Goal: Task Accomplishment & Management: Complete application form

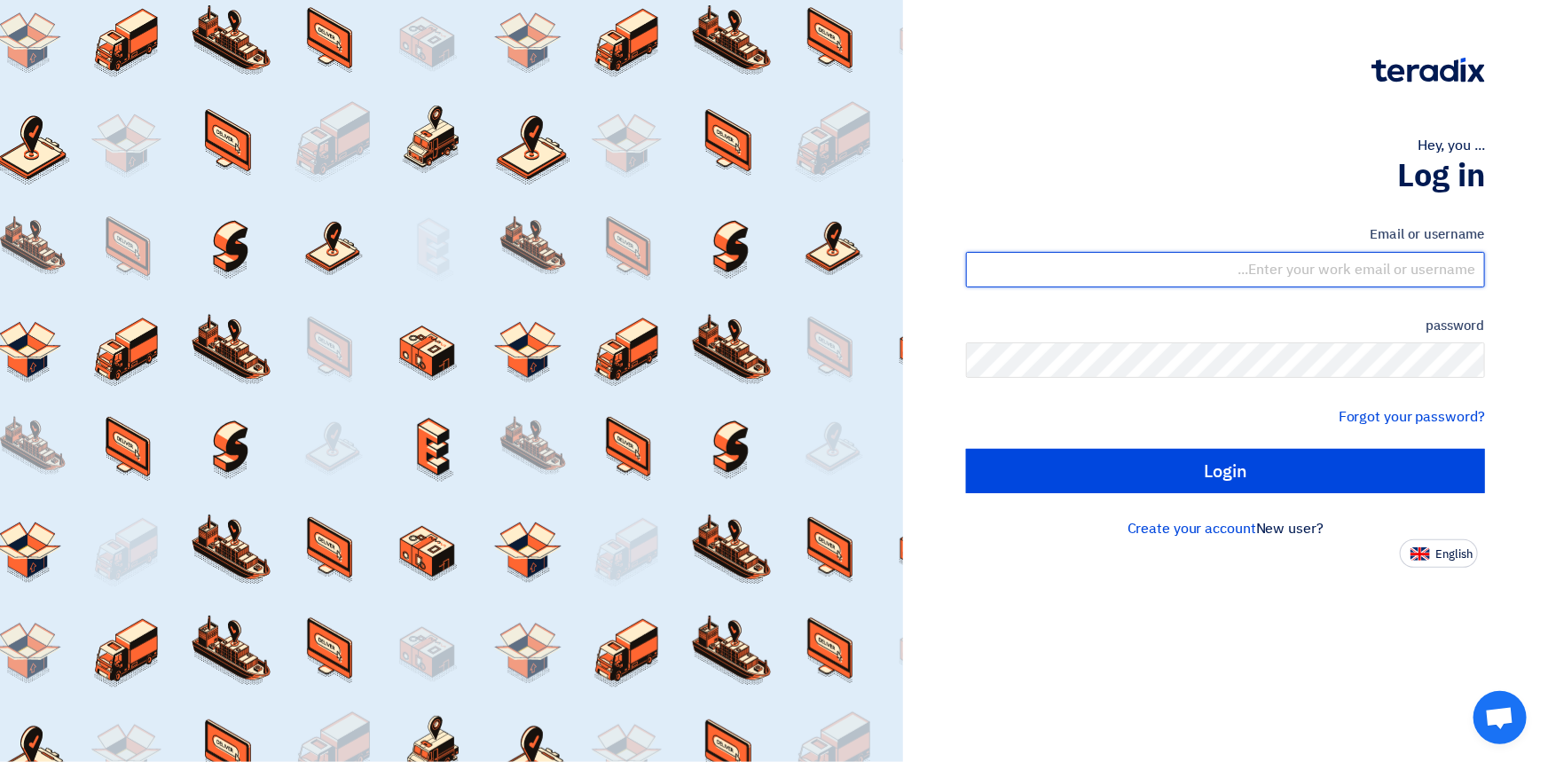
click at [1287, 274] on input "text" at bounding box center [1225, 269] width 519 height 35
type input "[EMAIL_ADDRESS][DOMAIN_NAME]"
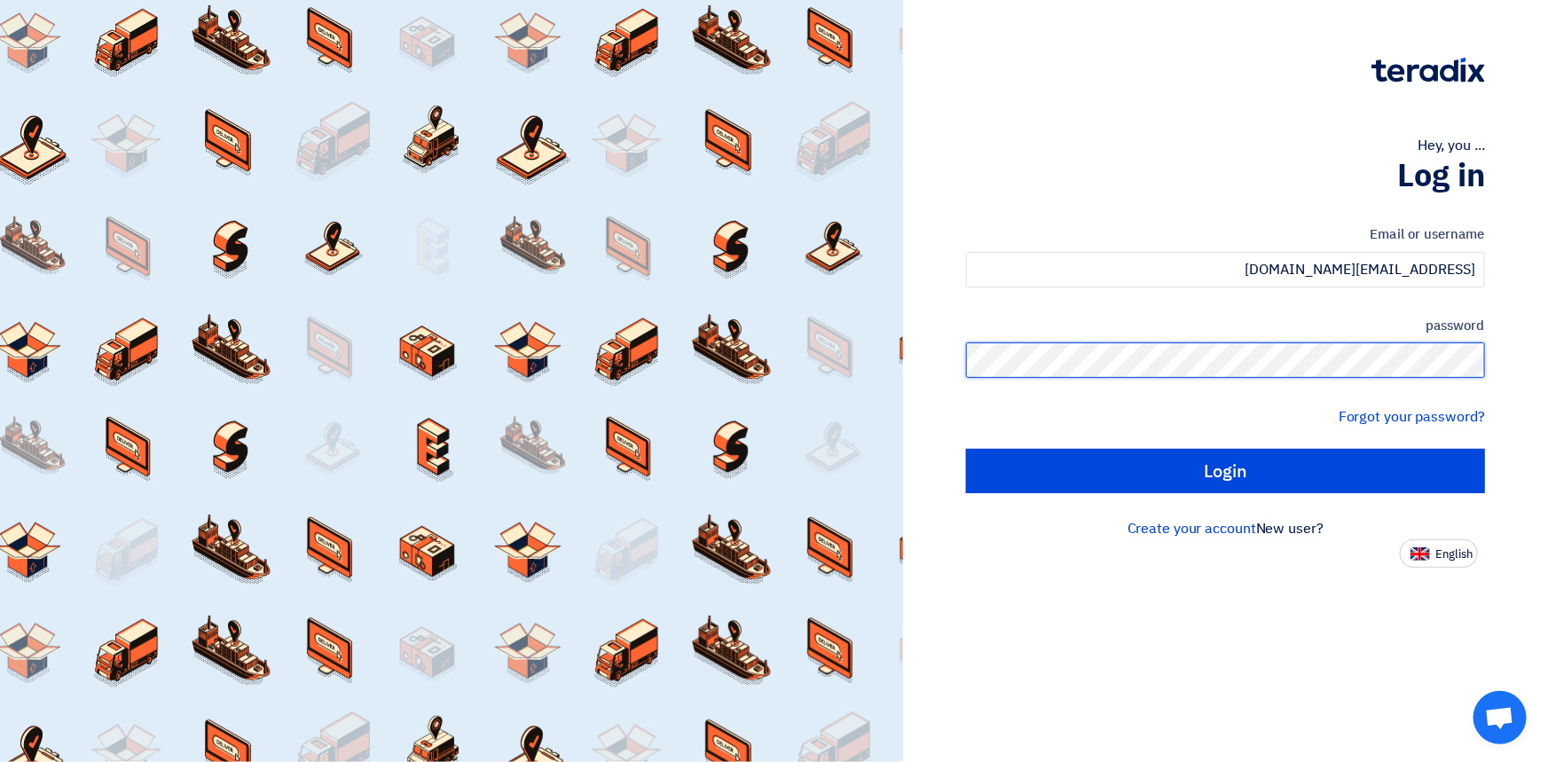
click at [966, 449] on input "Login" at bounding box center [1225, 471] width 519 height 44
type input "Sign in"
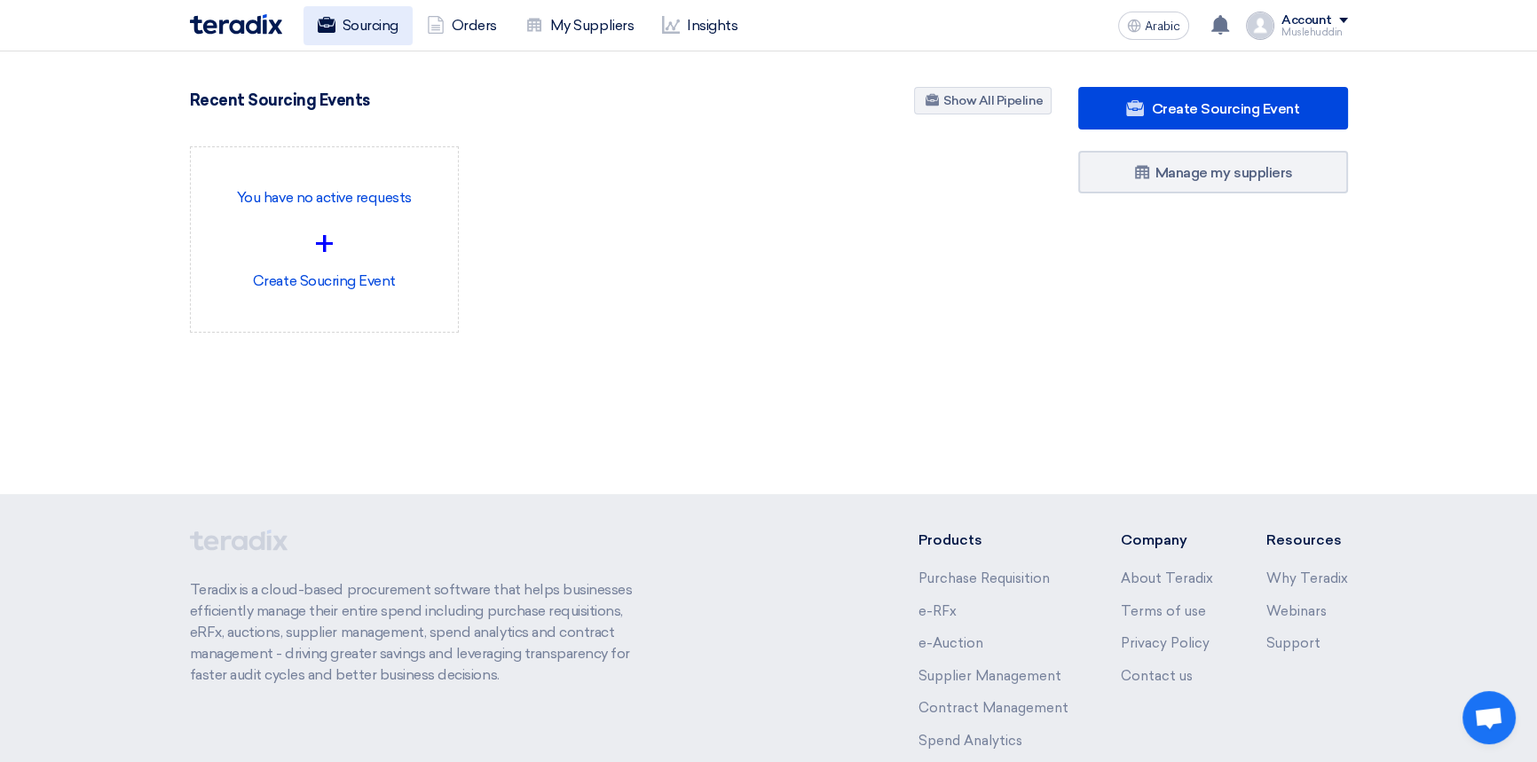
click at [372, 26] on font "Sourcing" at bounding box center [370, 25] width 56 height 17
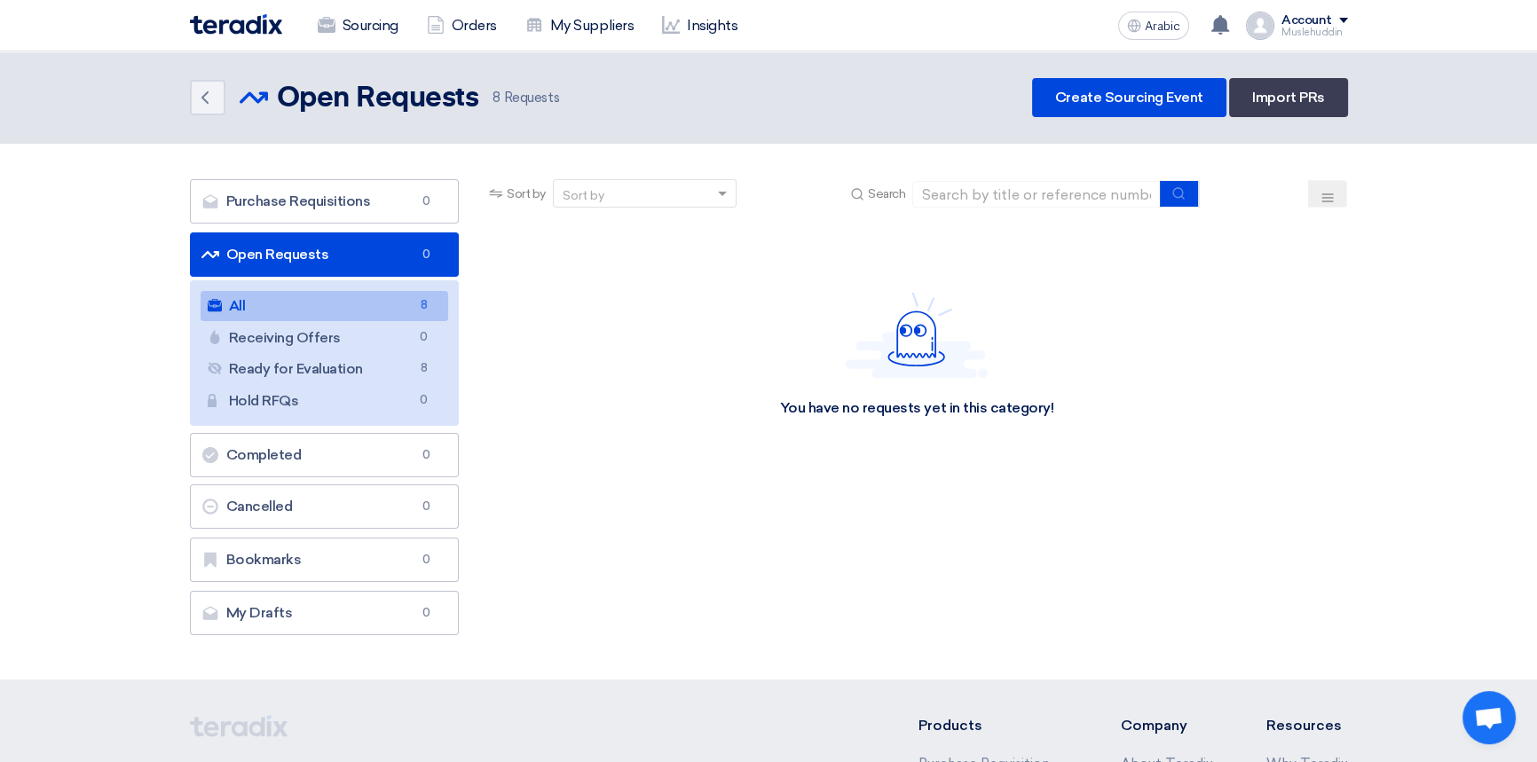
click at [264, 312] on link "All All 8" at bounding box center [325, 306] width 248 height 30
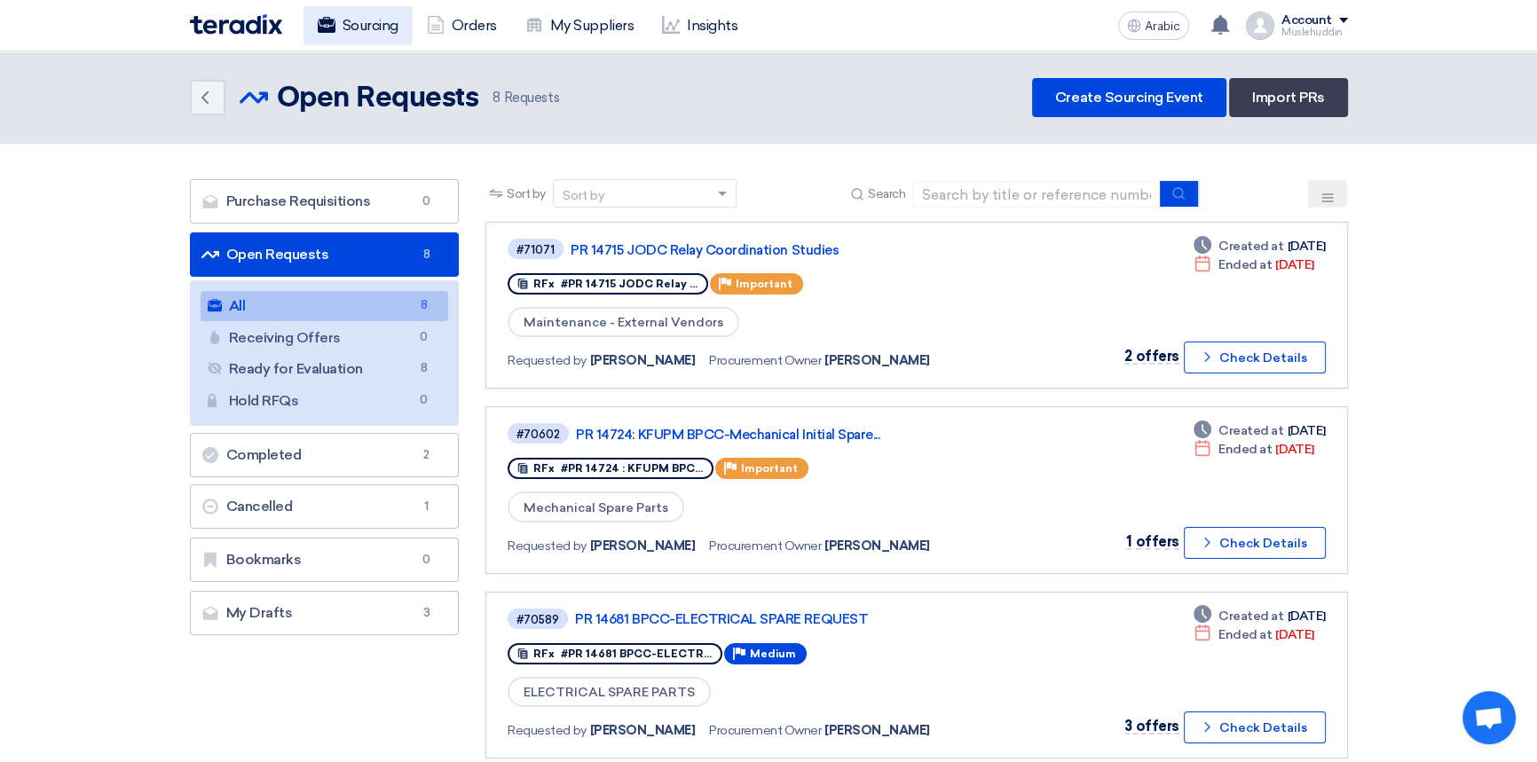
click at [388, 32] on font "Sourcing" at bounding box center [370, 25] width 56 height 17
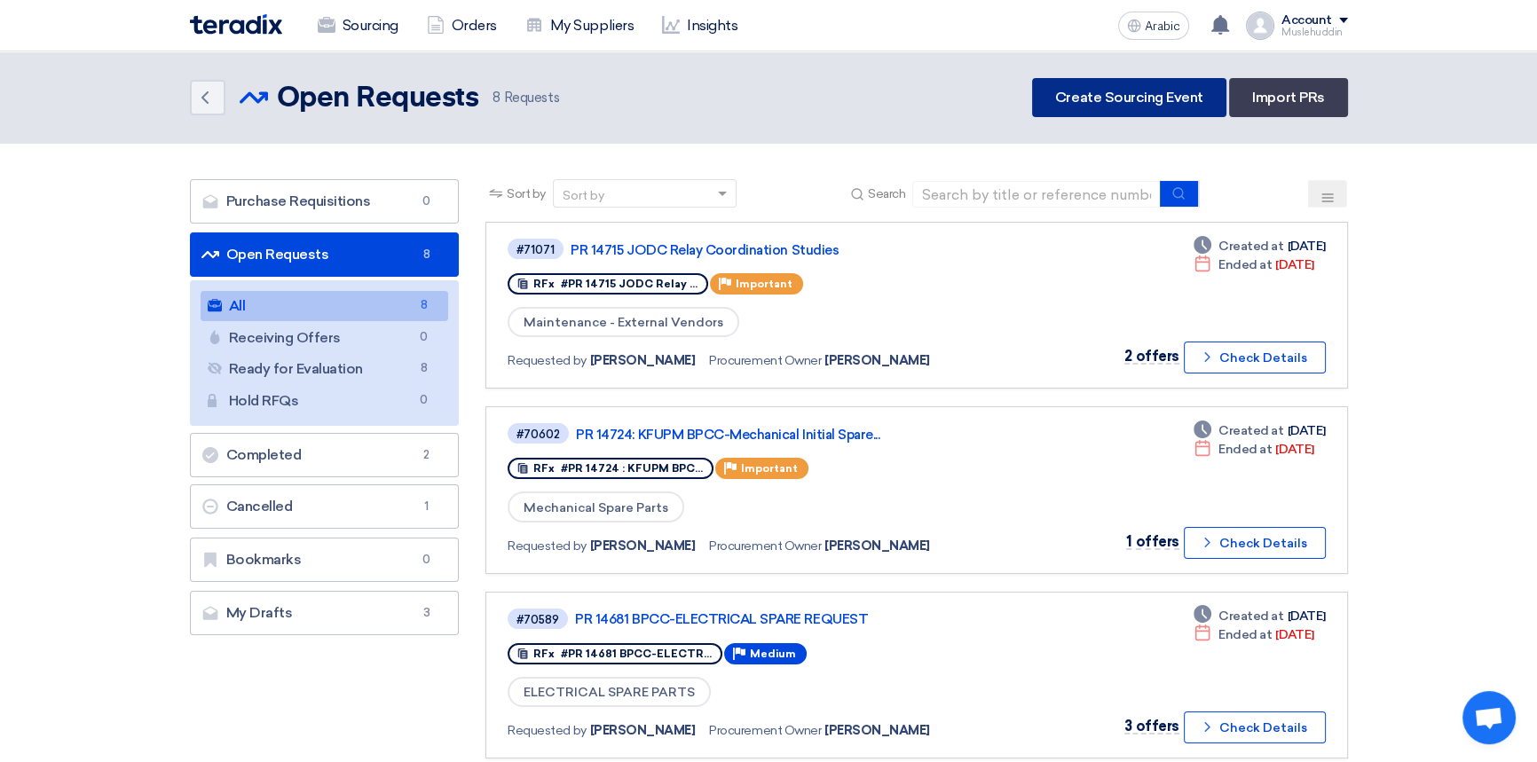
click at [1126, 107] on link "Create Sourcing Event" at bounding box center [1129, 97] width 194 height 39
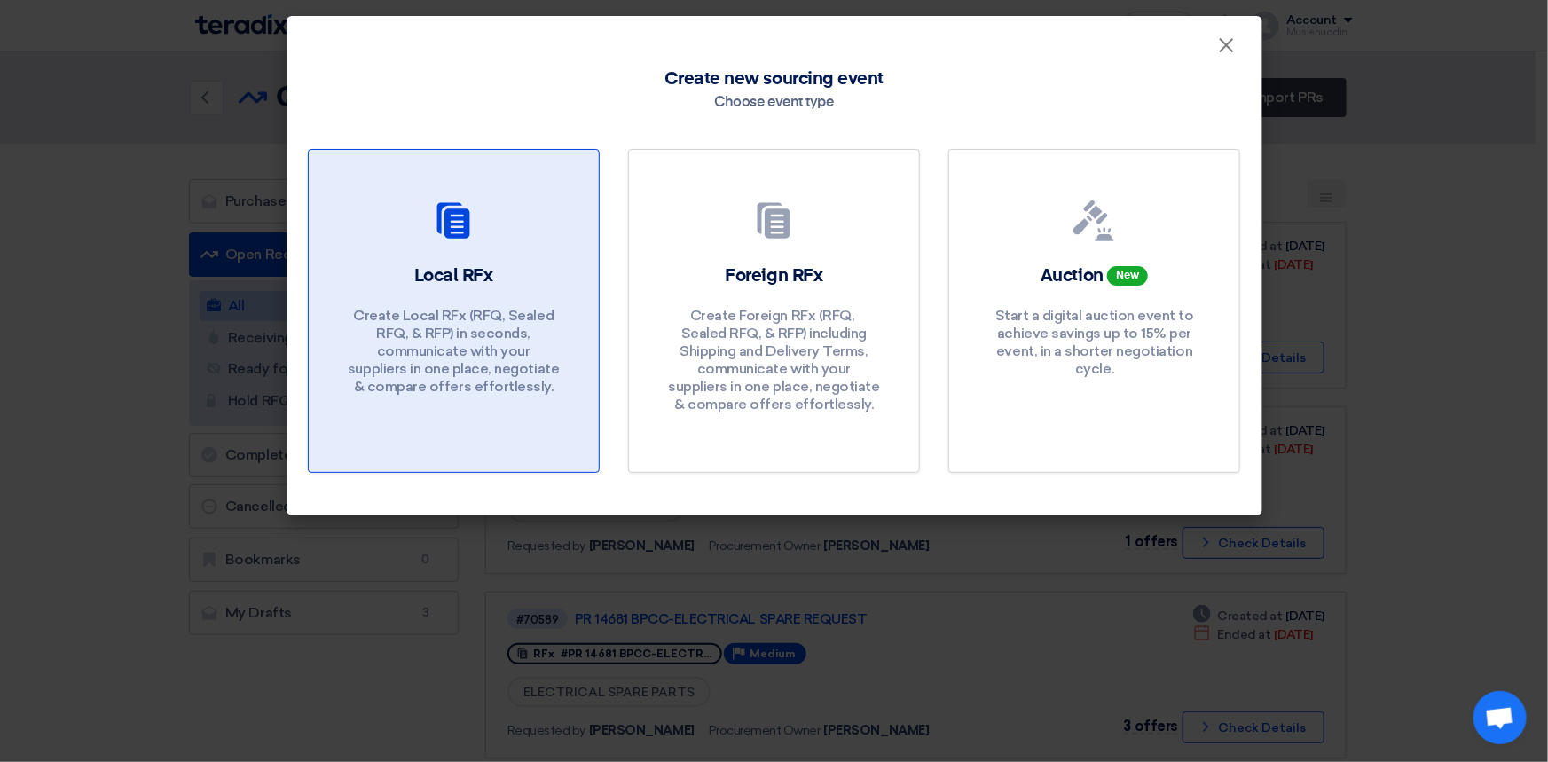
click at [556, 280] on div "Local RFx Create Local RFx (RFQ, ​​Sealed RFQ, & RFP) in seconds, communicate w…" at bounding box center [454, 334] width 248 height 141
